Goal: Navigation & Orientation: Find specific page/section

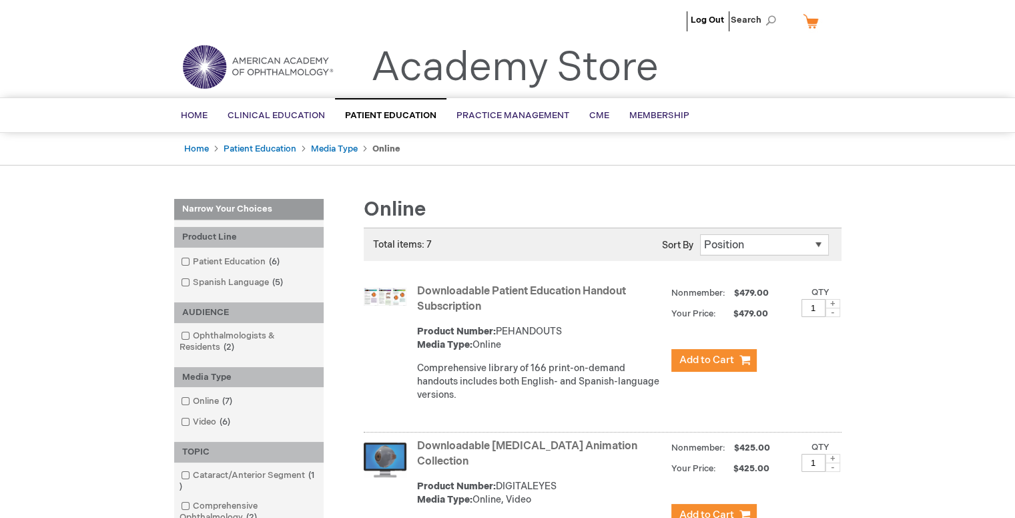
click at [946, 143] on div "Home [MEDICAL_DATA] Media Type Online" at bounding box center [507, 149] width 1015 height 33
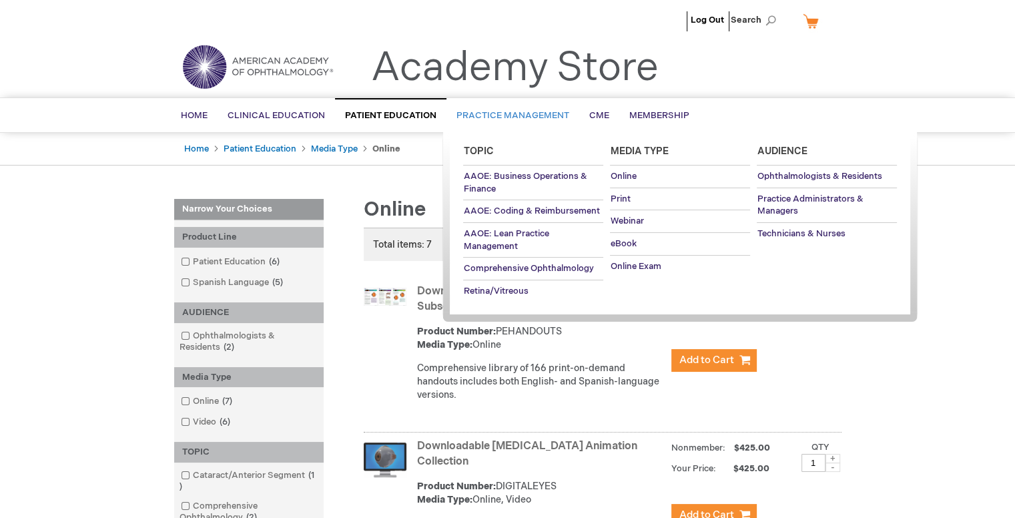
click at [530, 113] on span "Practice Management" at bounding box center [512, 115] width 113 height 11
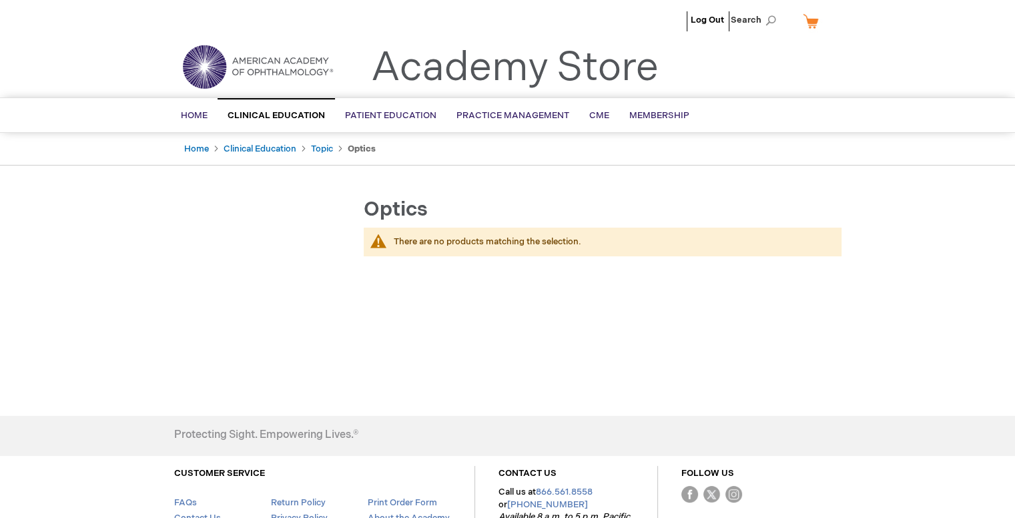
click at [196, 56] on img at bounding box center [257, 67] width 160 height 48
